Goal: Navigation & Orientation: Find specific page/section

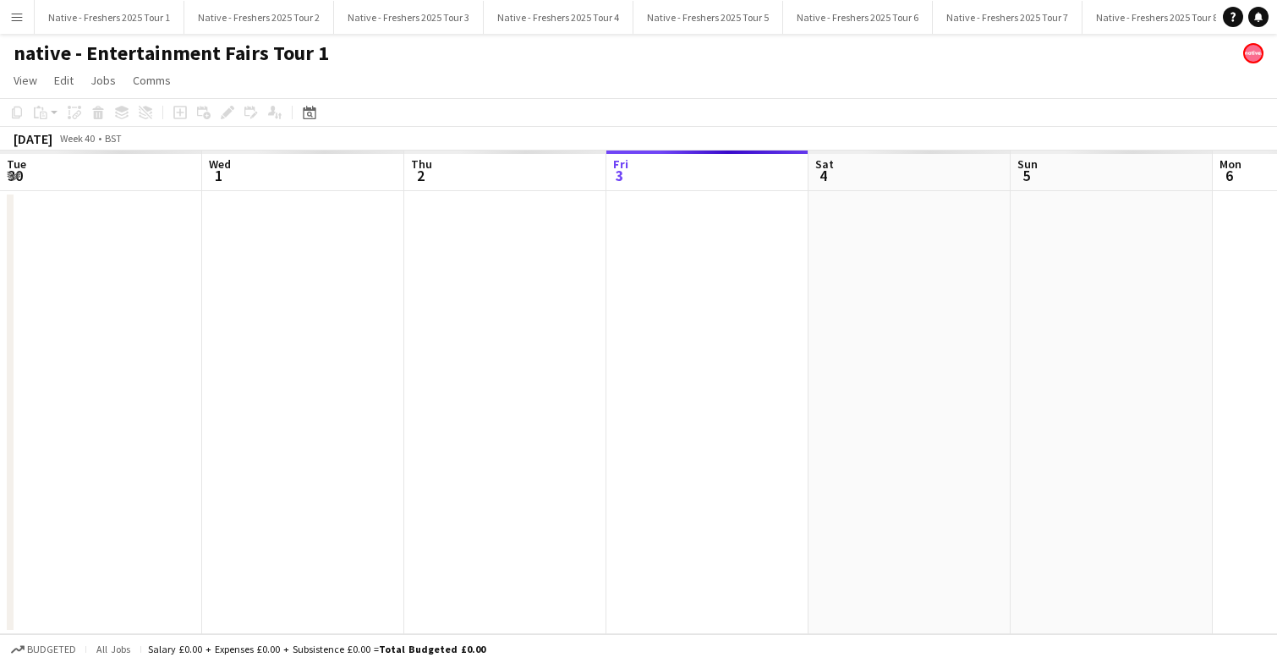
scroll to position [0, 343]
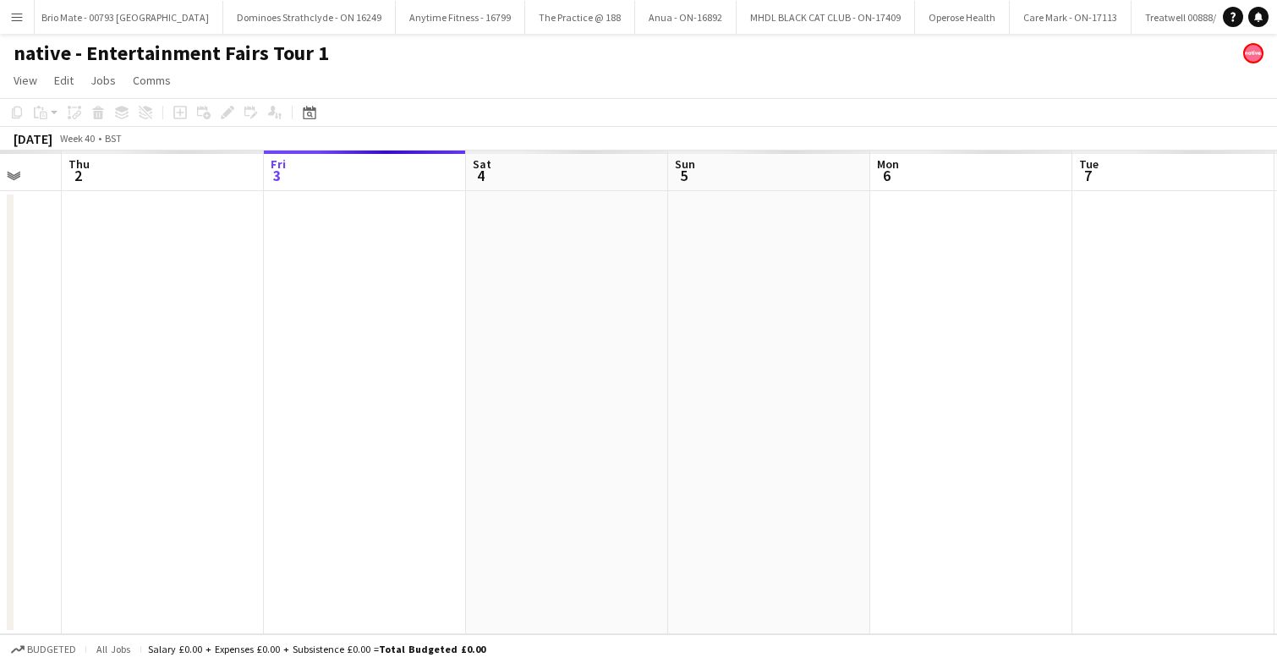
click at [10, 19] on app-icon "Menu" at bounding box center [17, 17] width 14 height 14
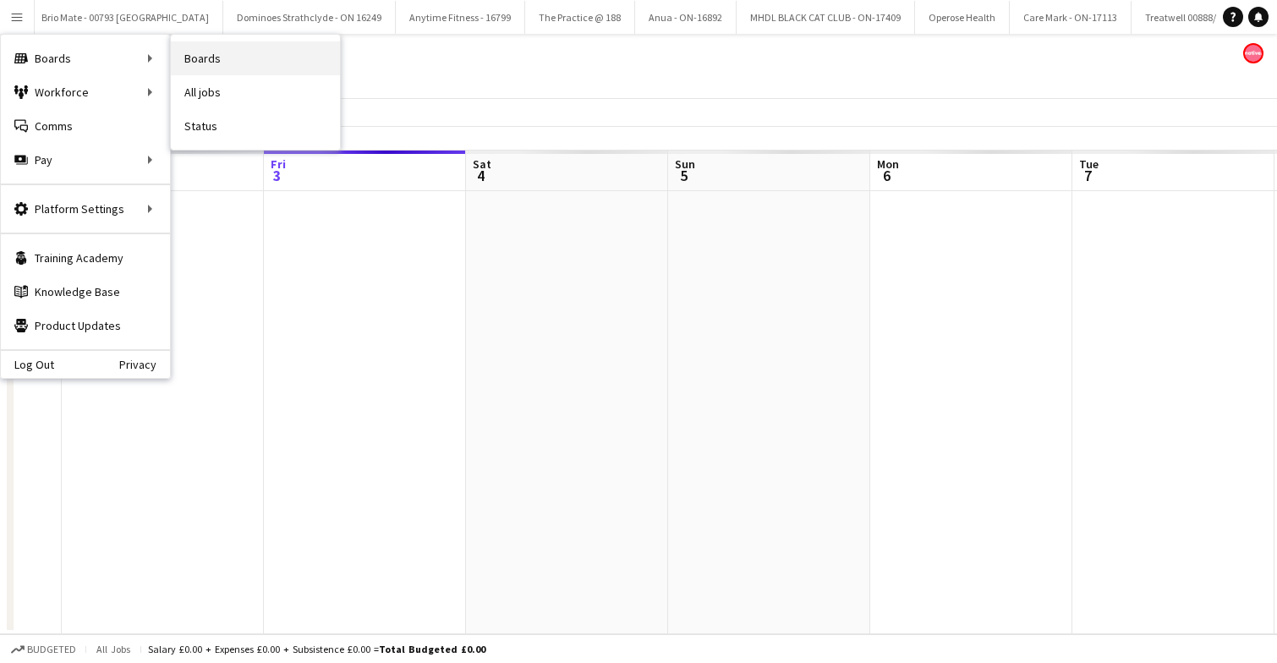
click at [215, 62] on link "Boards" at bounding box center [255, 58] width 169 height 34
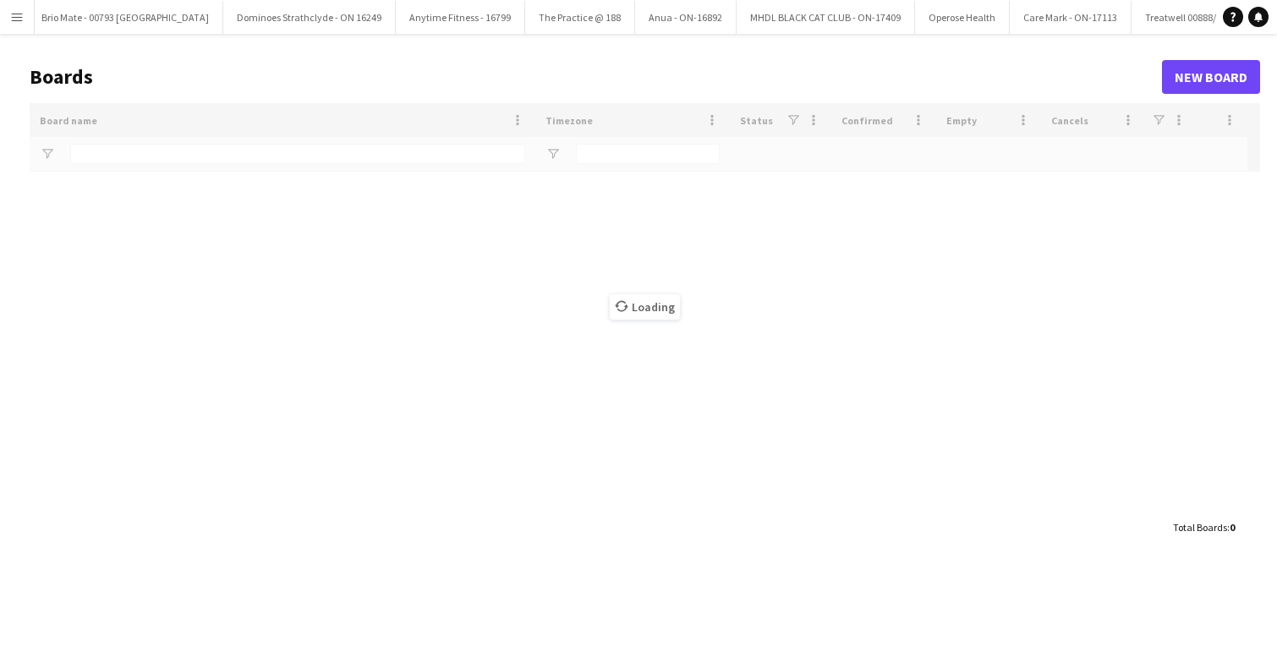
scroll to position [0, 4988]
type input "******"
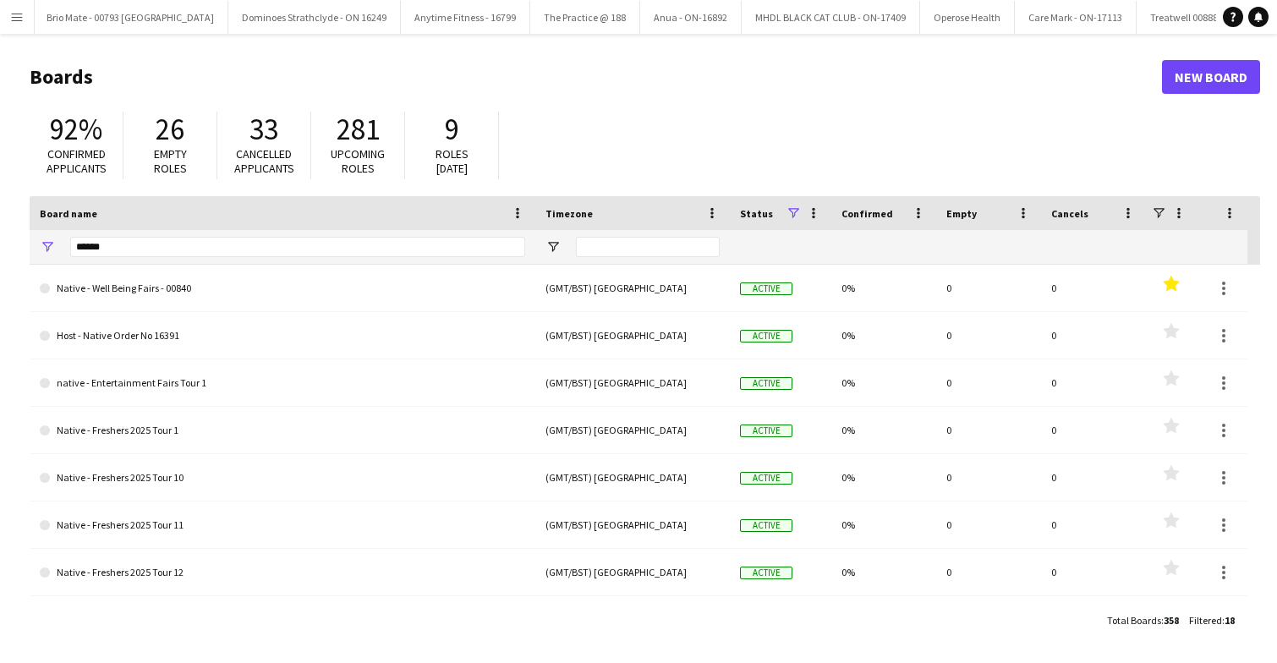
click at [3, 10] on button "Menu" at bounding box center [17, 17] width 34 height 34
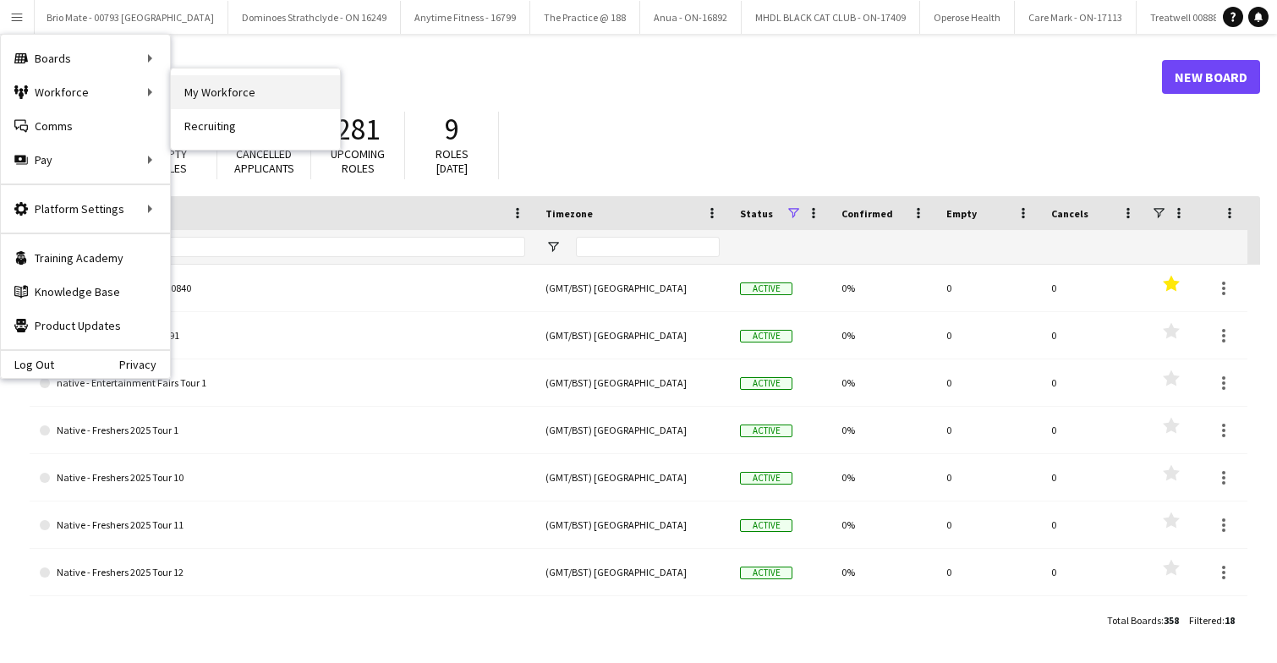
click at [211, 91] on link "My Workforce" at bounding box center [255, 92] width 169 height 34
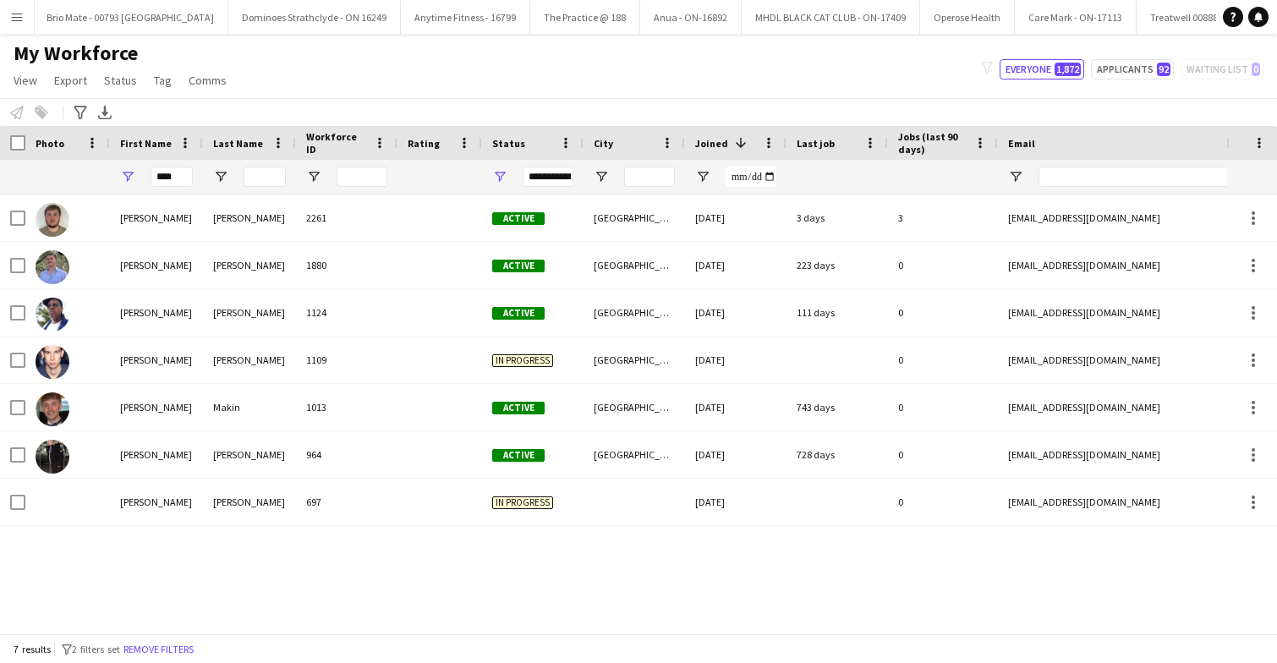
click at [14, 8] on button "Menu" at bounding box center [17, 17] width 34 height 34
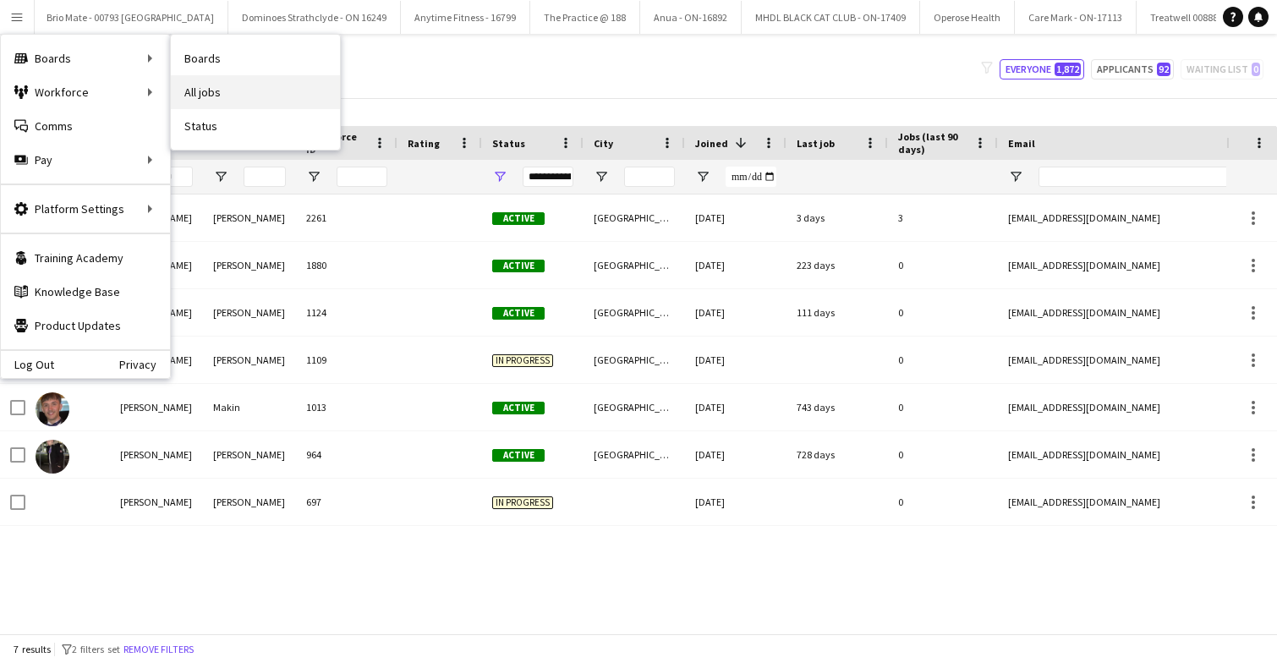
click at [211, 94] on link "All jobs" at bounding box center [255, 92] width 169 height 34
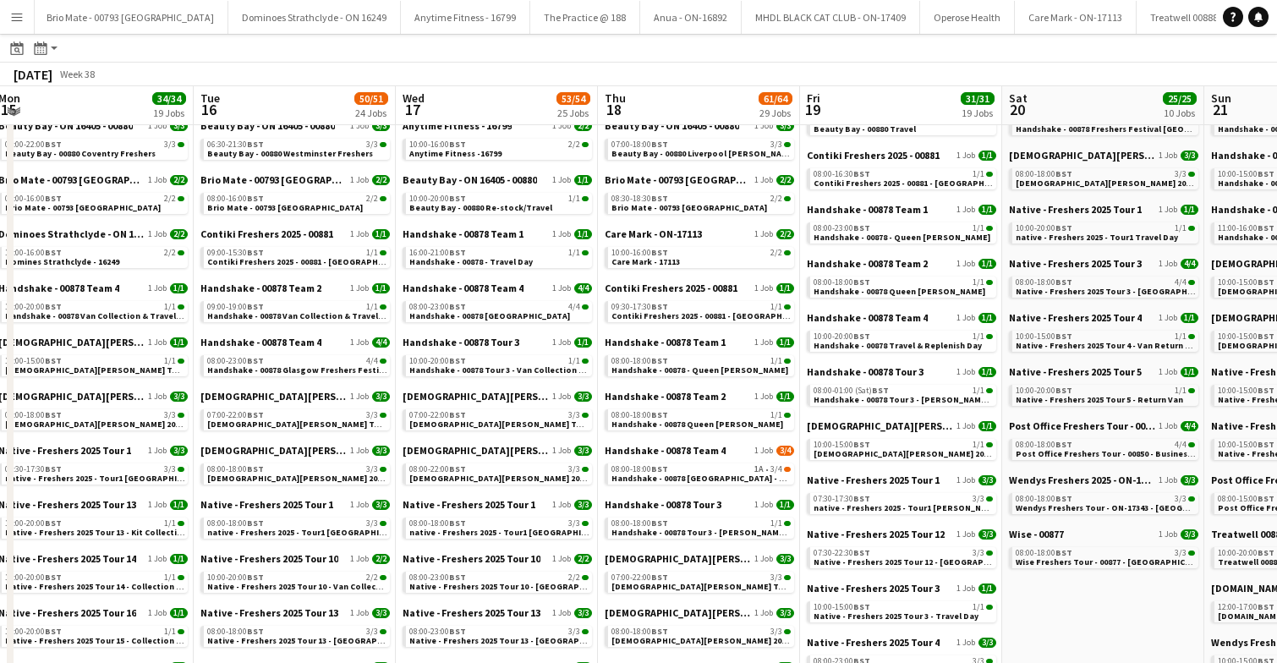
scroll to position [138, 0]
